Goal: Transaction & Acquisition: Purchase product/service

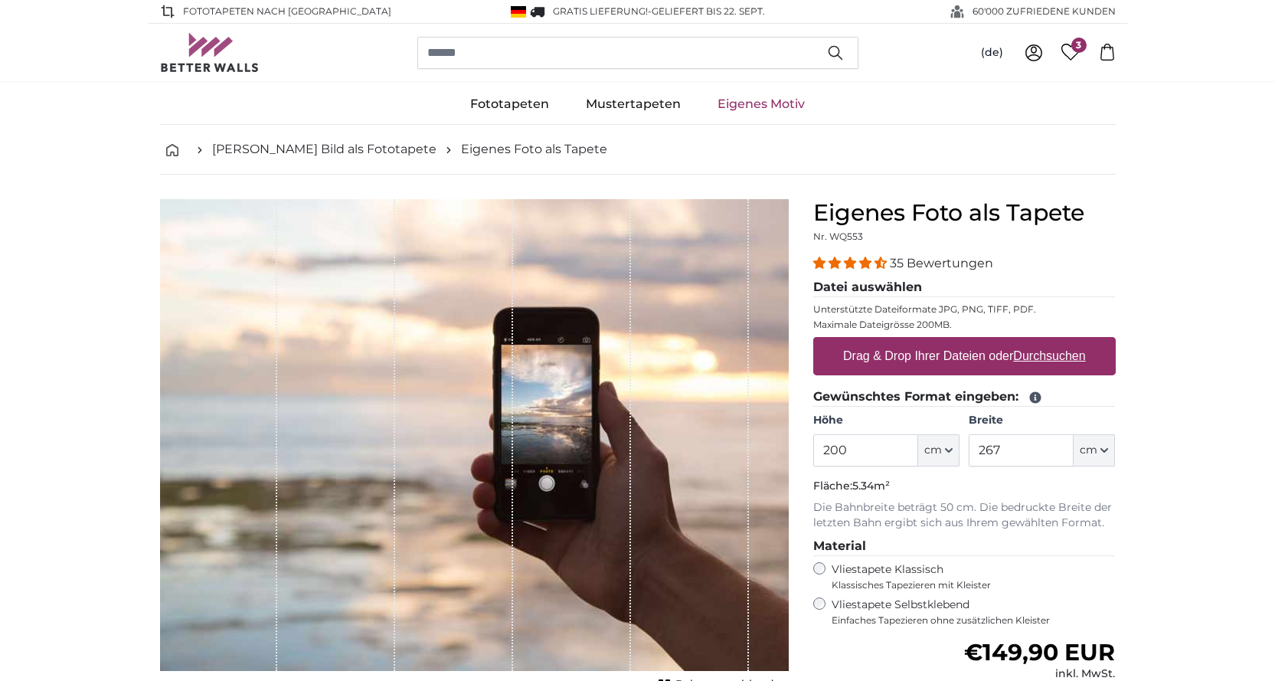
click at [965, 365] on label "Drag & Drop Ihrer Dateien oder Durchsuchen" at bounding box center [964, 356] width 255 height 31
click at [965, 342] on input "Drag & Drop Ihrer Dateien oder Durchsuchen" at bounding box center [964, 339] width 302 height 5
type input "**********"
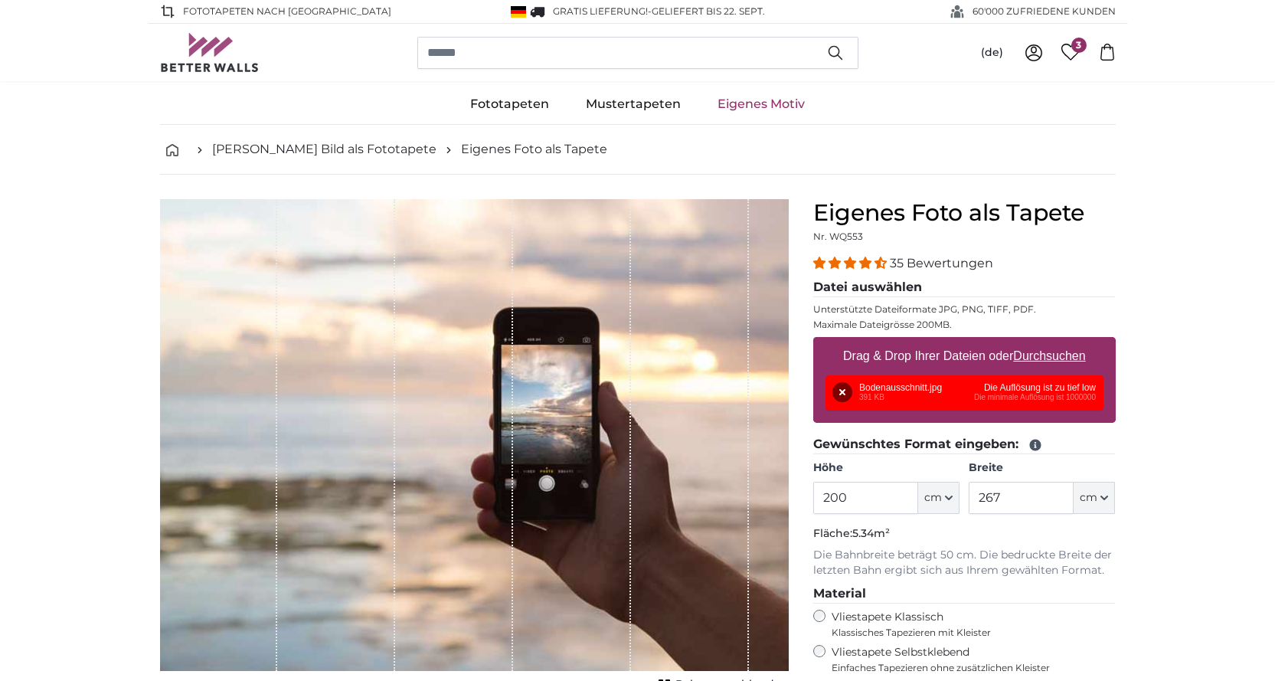
click at [898, 394] on div "Entfernen Nochmal versuchen Entfernen Hochladen Abbrechen Nochmal versuchen Ent…" at bounding box center [965, 392] width 278 height 35
click at [1060, 352] on u "Durchsuchen" at bounding box center [1049, 355] width 72 height 13
click at [1060, 342] on input "Drag & Drop Ihrer Dateien oder Durchsuchen" at bounding box center [964, 339] width 302 height 5
type input "**********"
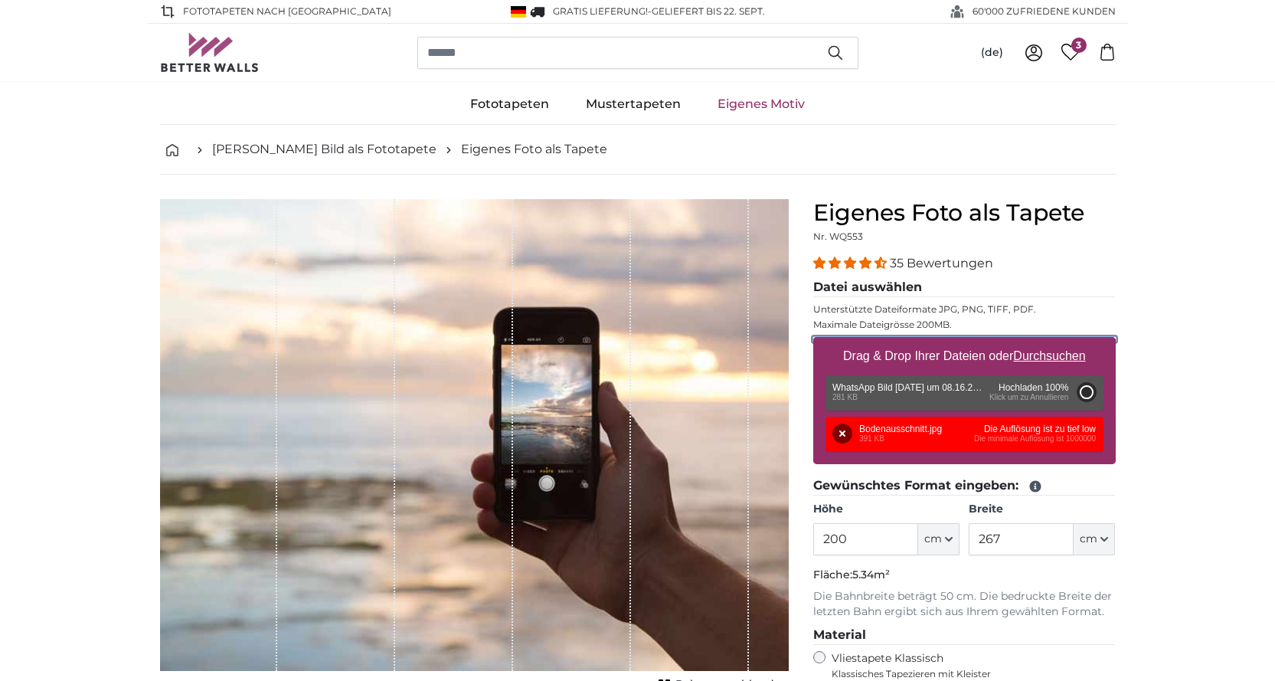
type input "81"
type input "107.7"
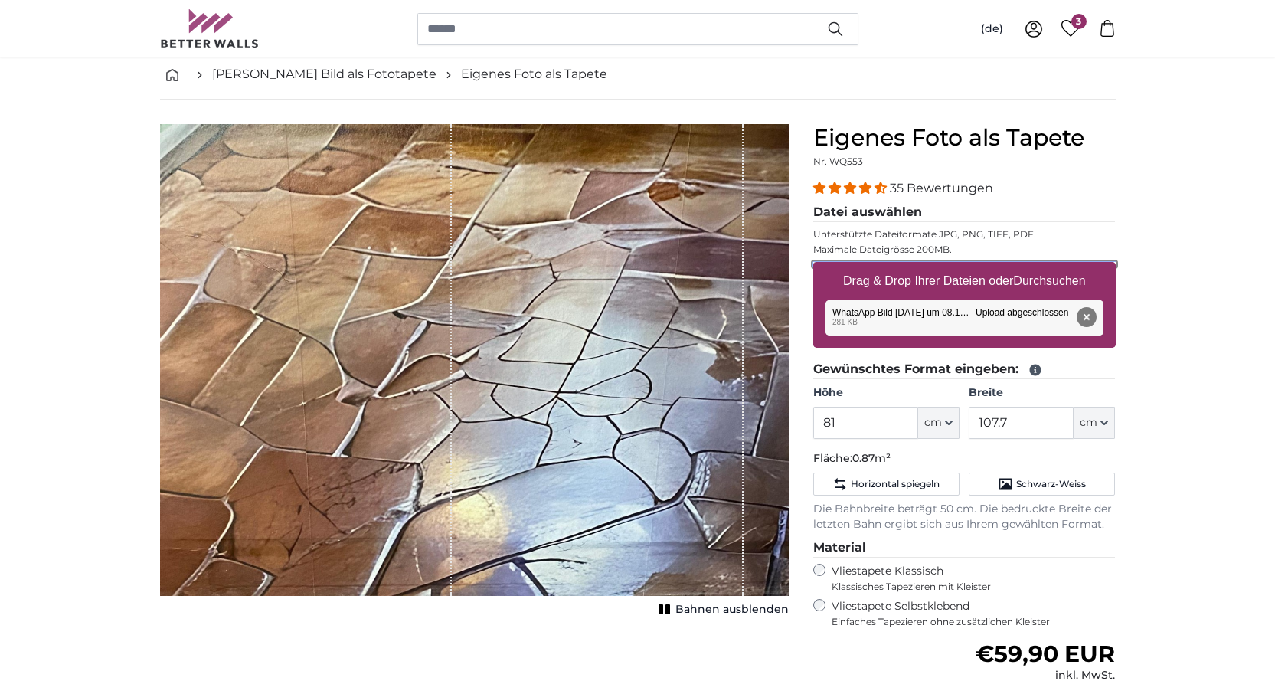
scroll to position [51, 0]
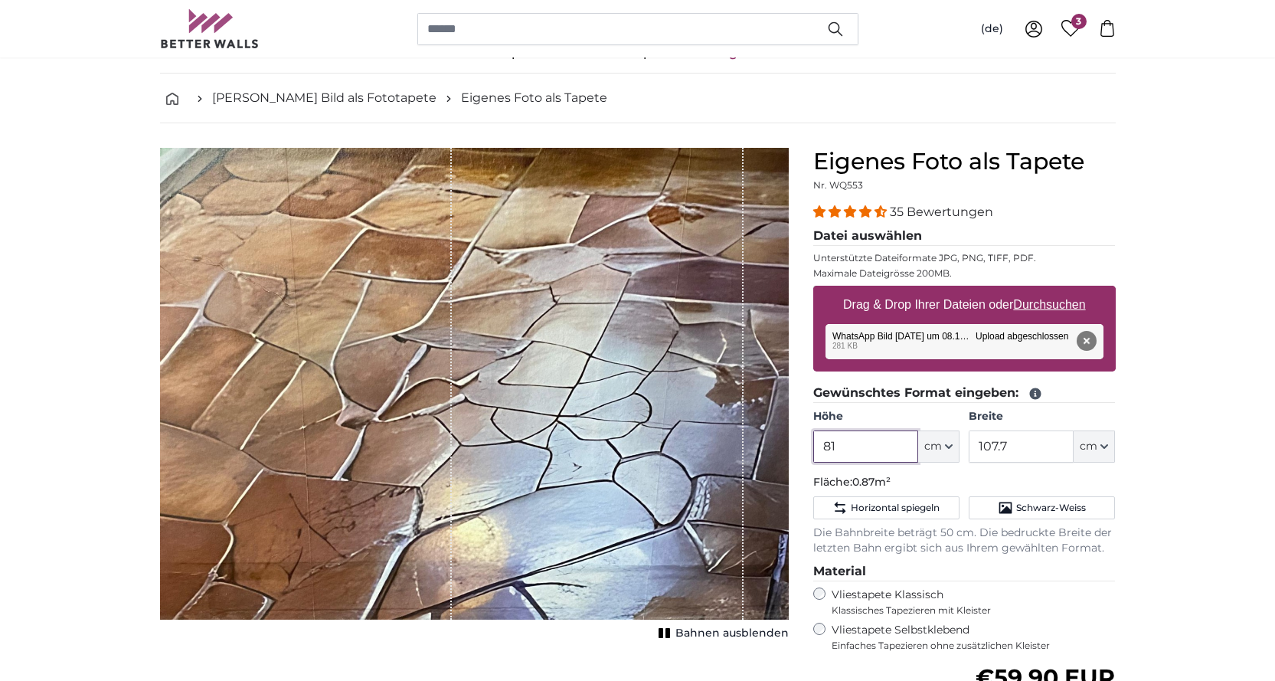
drag, startPoint x: 857, startPoint y: 450, endPoint x: 796, endPoint y: 446, distance: 61.4
click at [796, 446] on product-detail "Abbrechen Bild zuschneiden Bahnen ausblenden Eigenes Foto als Tapete Nr. WQ553 …" at bounding box center [638, 518] width 980 height 791
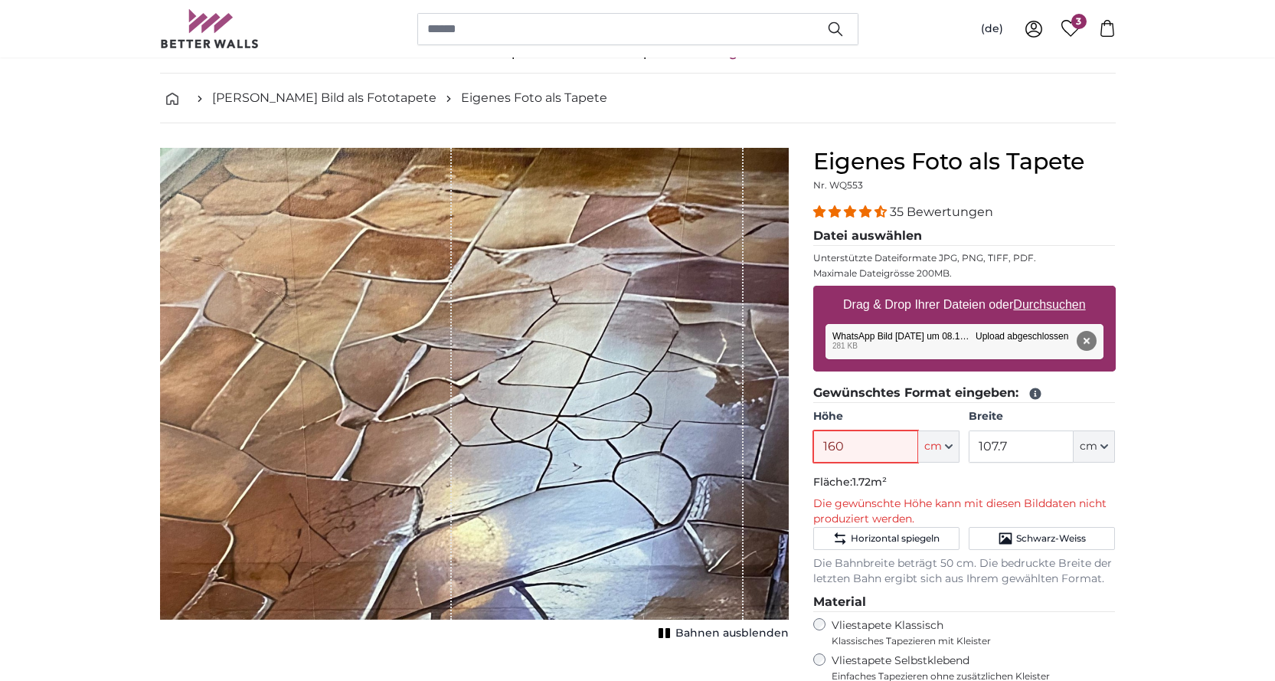
type input "160"
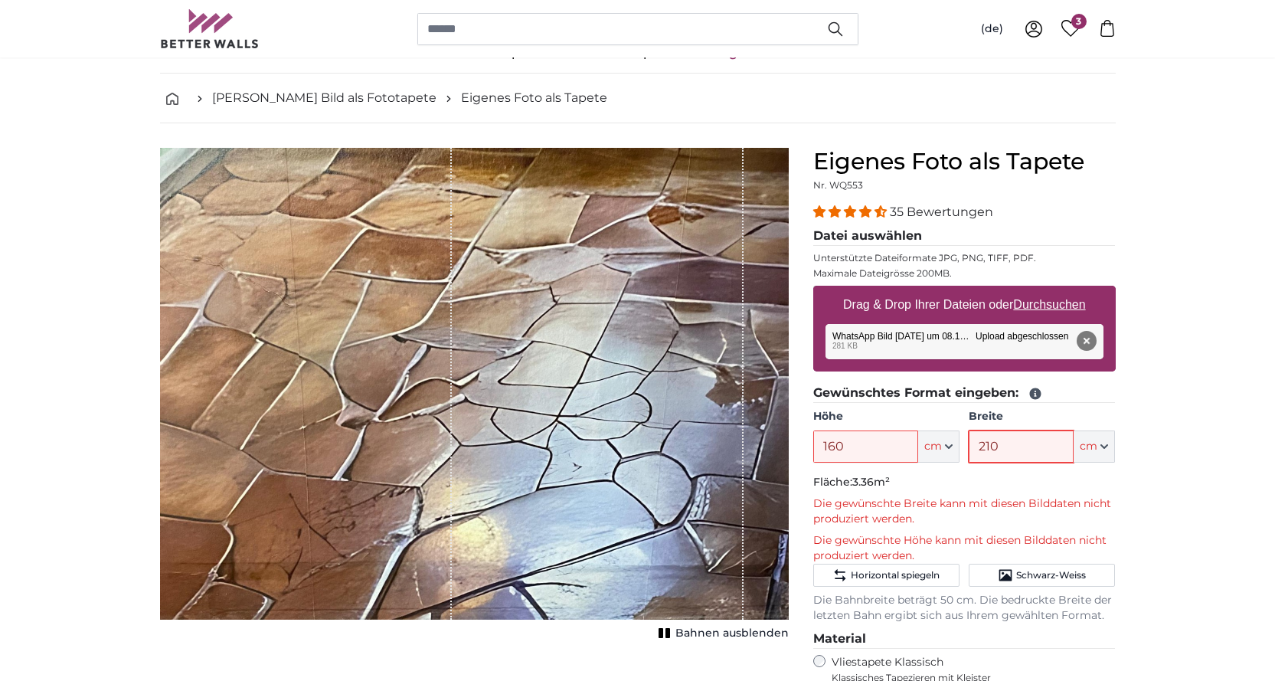
scroll to position [0, 0]
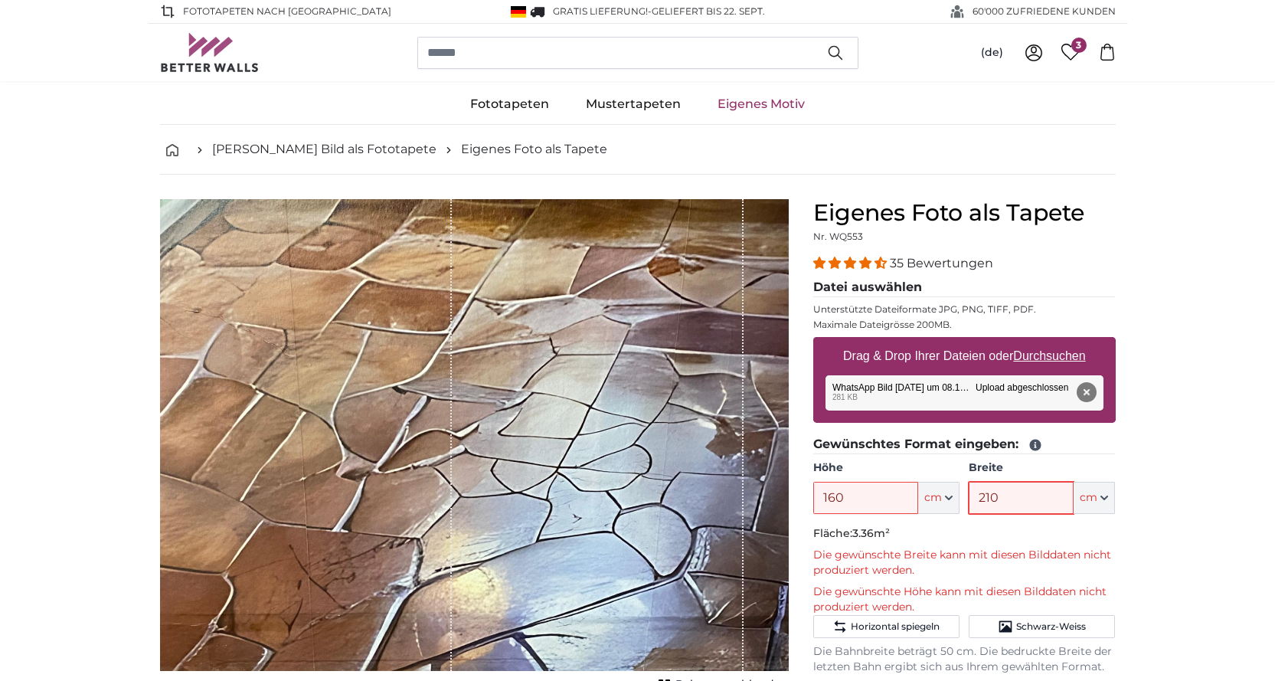
type input "210"
drag, startPoint x: 857, startPoint y: 499, endPoint x: 741, endPoint y: 499, distance: 115.6
click at [741, 499] on product-detail "Abbrechen Bild zuschneiden Bahnen ausblenden Eigenes Foto als Tapete Nr. WQ553 …" at bounding box center [638, 604] width 980 height 858
drag, startPoint x: 862, startPoint y: 495, endPoint x: 695, endPoint y: 495, distance: 166.2
click at [695, 495] on product-detail "Abbrechen Bild zuschneiden Bahnen ausblenden Eigenes Foto als Tapete Nr. WQ553 …" at bounding box center [638, 604] width 980 height 858
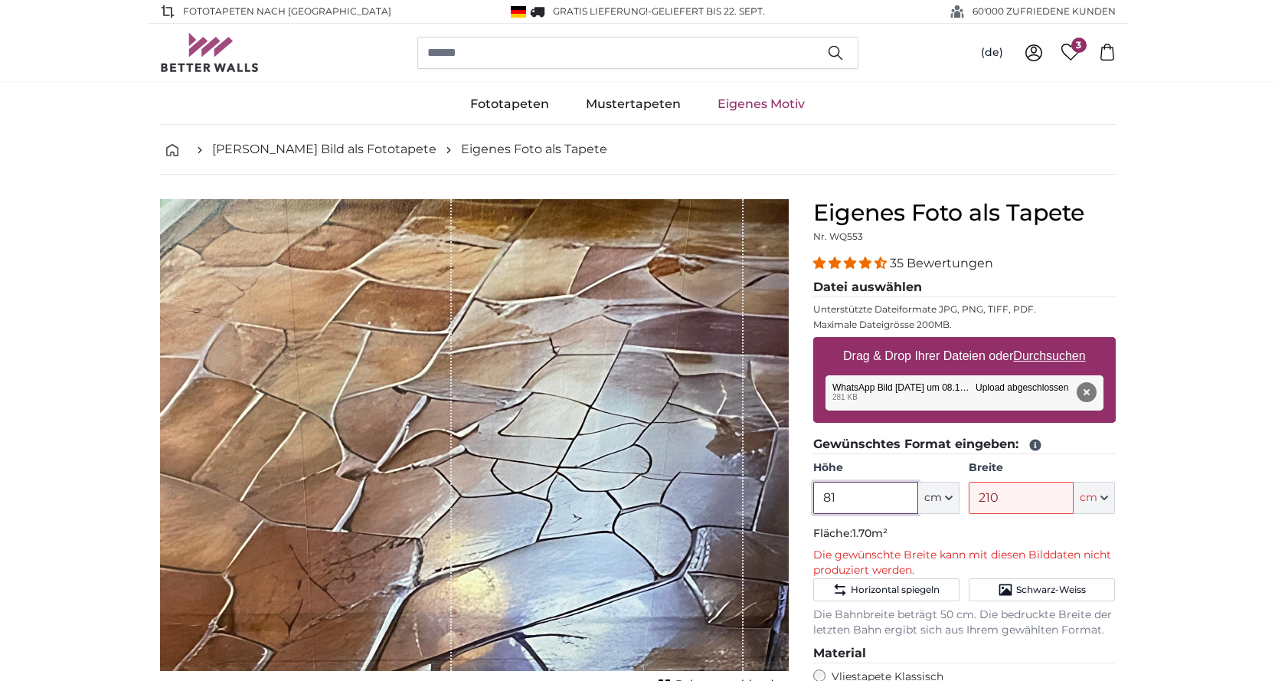
type input "8"
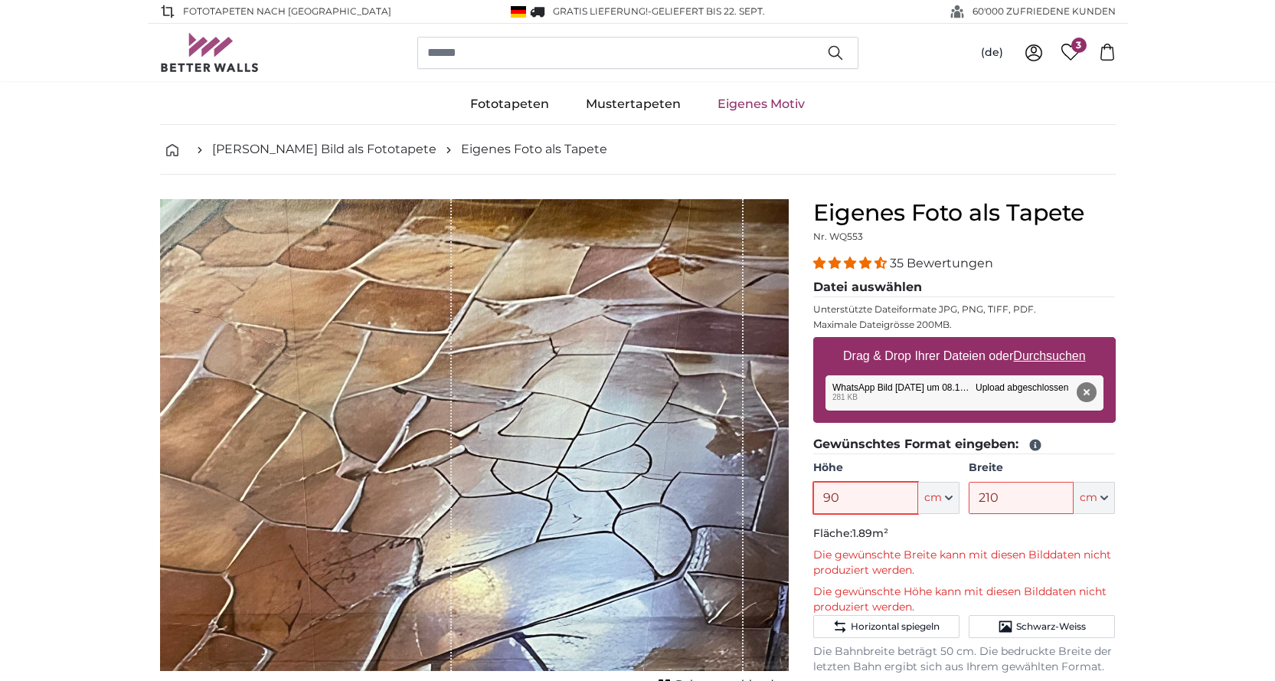
type input "9"
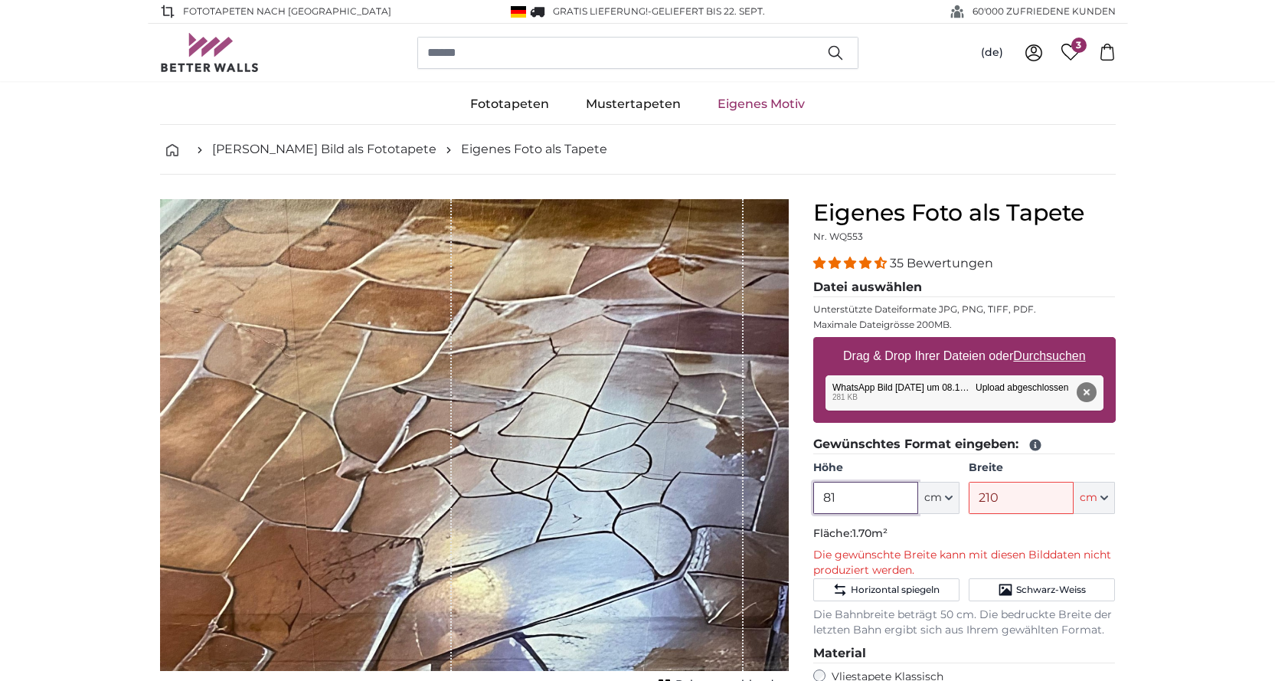
type input "81"
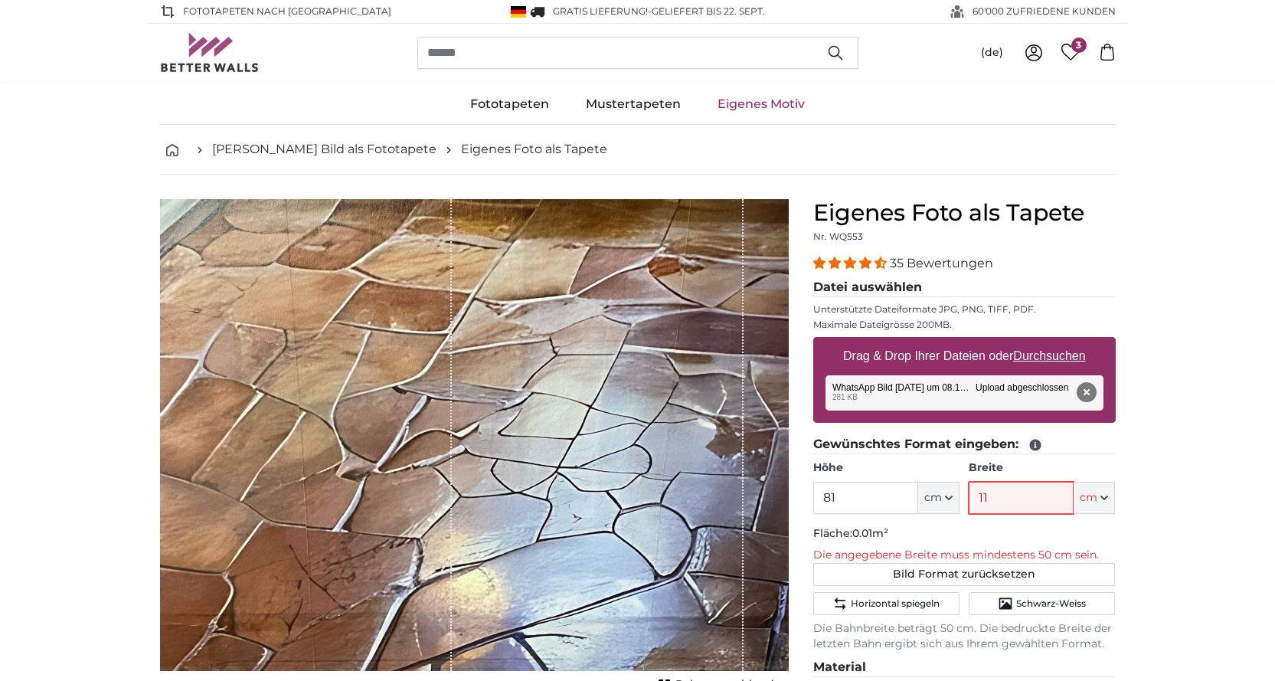
type input "110"
